Goal: Information Seeking & Learning: Check status

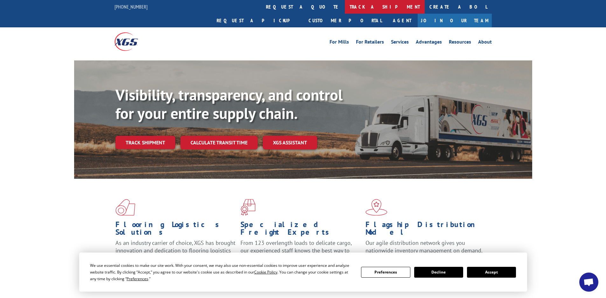
click at [345, 10] on link "track a shipment" at bounding box center [385, 7] width 80 height 14
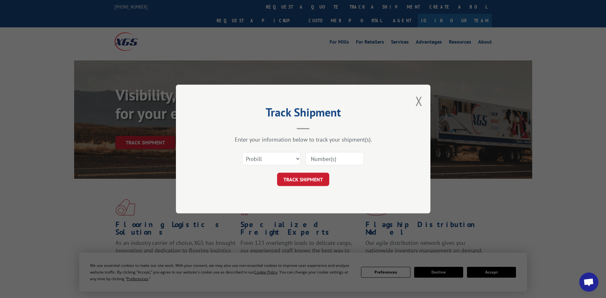
click at [336, 162] on input at bounding box center [334, 158] width 59 height 13
paste input "15095619"
type input "15095619"
click at [285, 157] on select "Select category... Probill BOL PO" at bounding box center [271, 158] width 59 height 13
select select "bol"
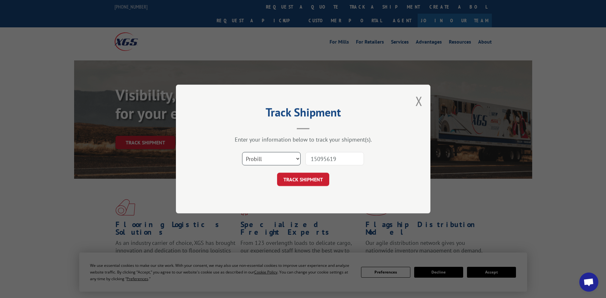
click at [242, 152] on select "Select category... Probill BOL PO" at bounding box center [271, 158] width 59 height 13
click at [306, 183] on button "TRACK SHIPMENT" at bounding box center [303, 179] width 52 height 13
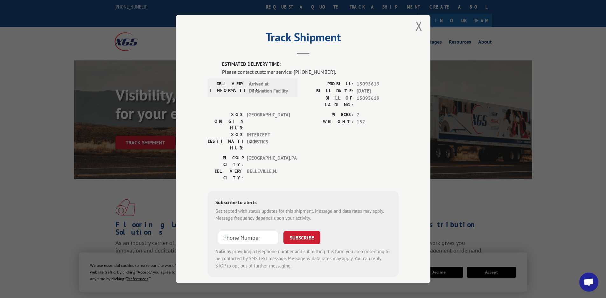
scroll to position [7, 0]
click at [418, 24] on button "Close modal" at bounding box center [418, 24] width 7 height 17
